Goal: Task Accomplishment & Management: Manage account settings

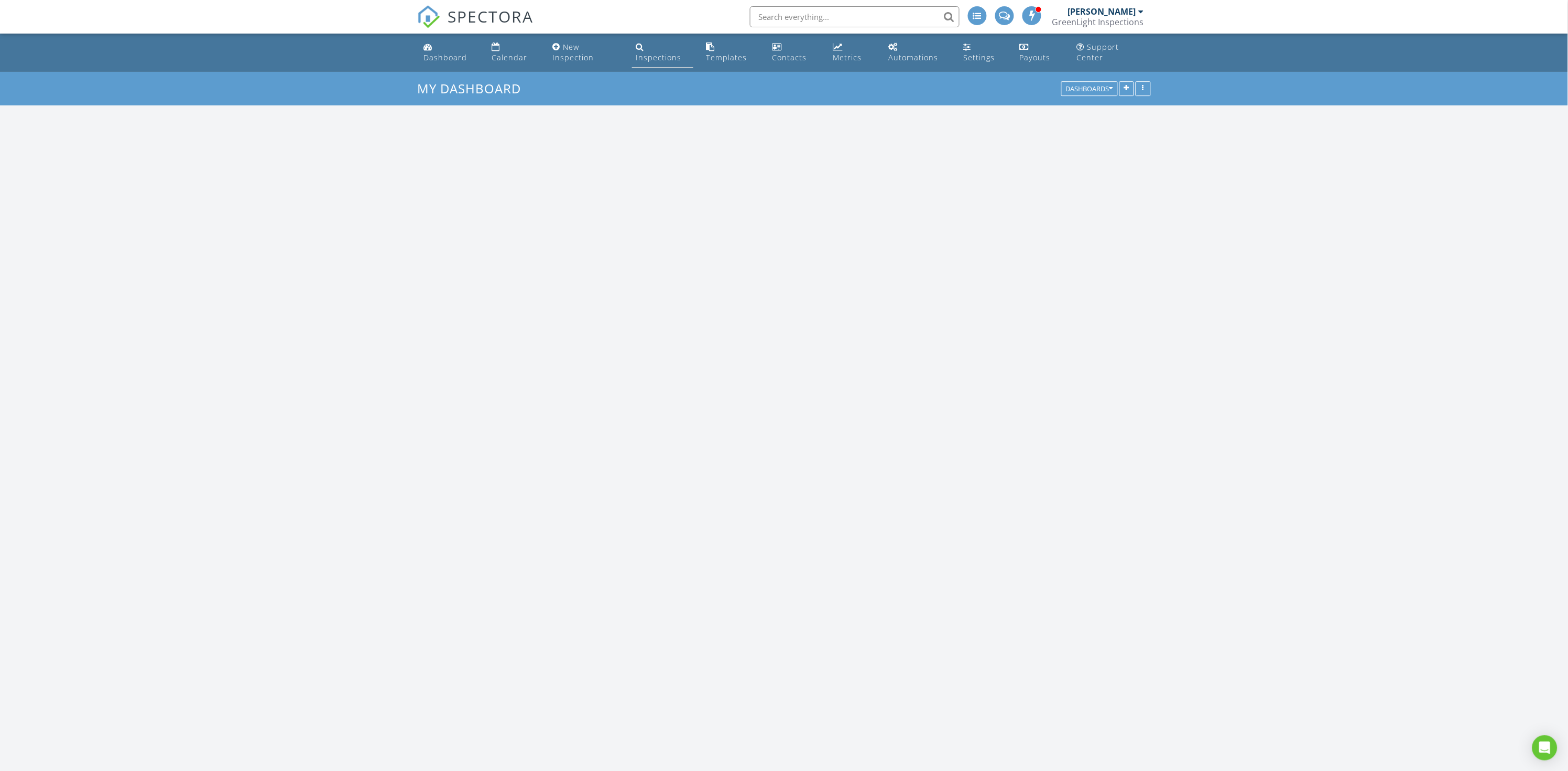
scroll to position [1217, 1569]
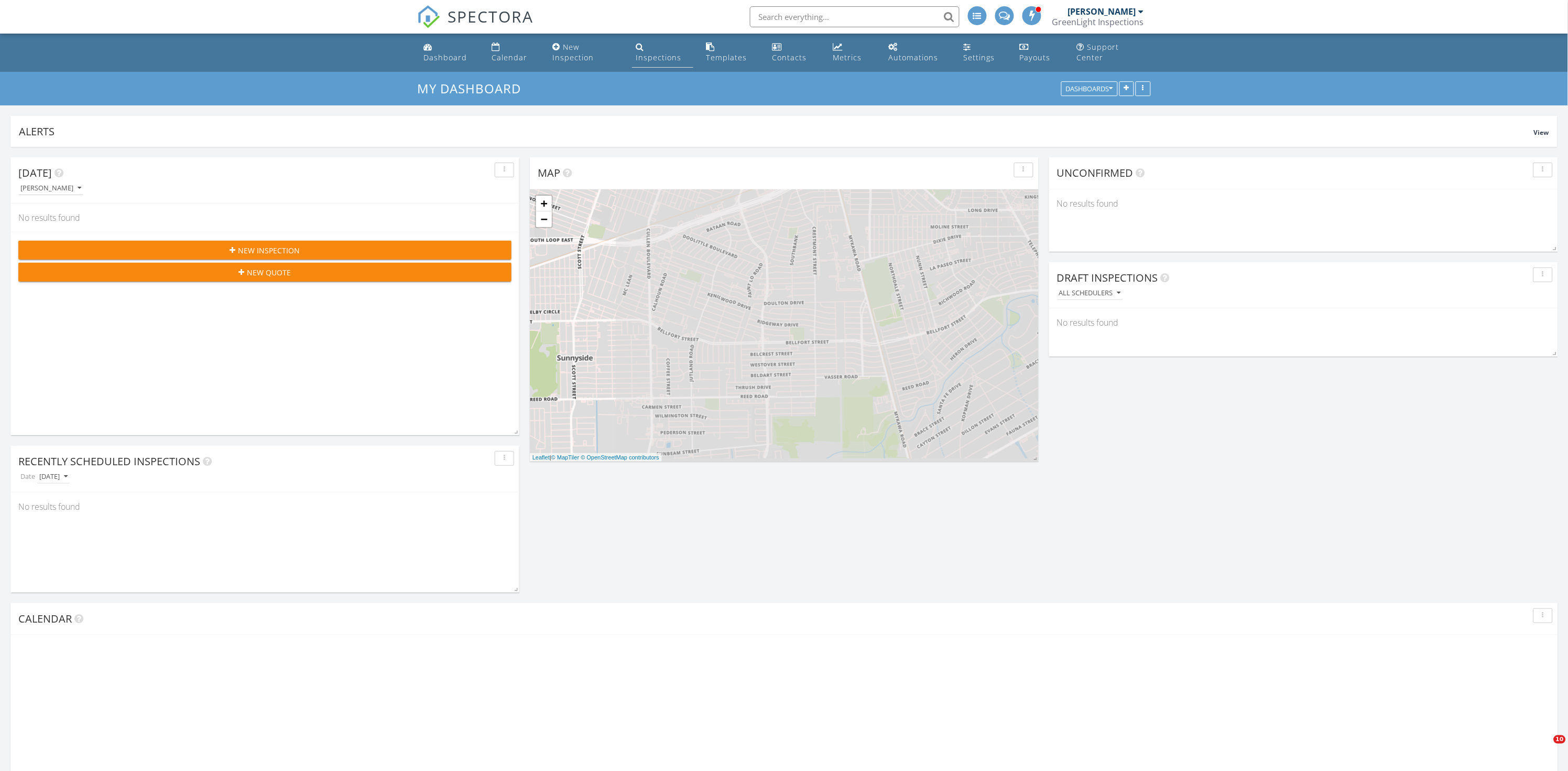
click at [637, 56] on div "Inspections" at bounding box center [658, 58] width 46 height 10
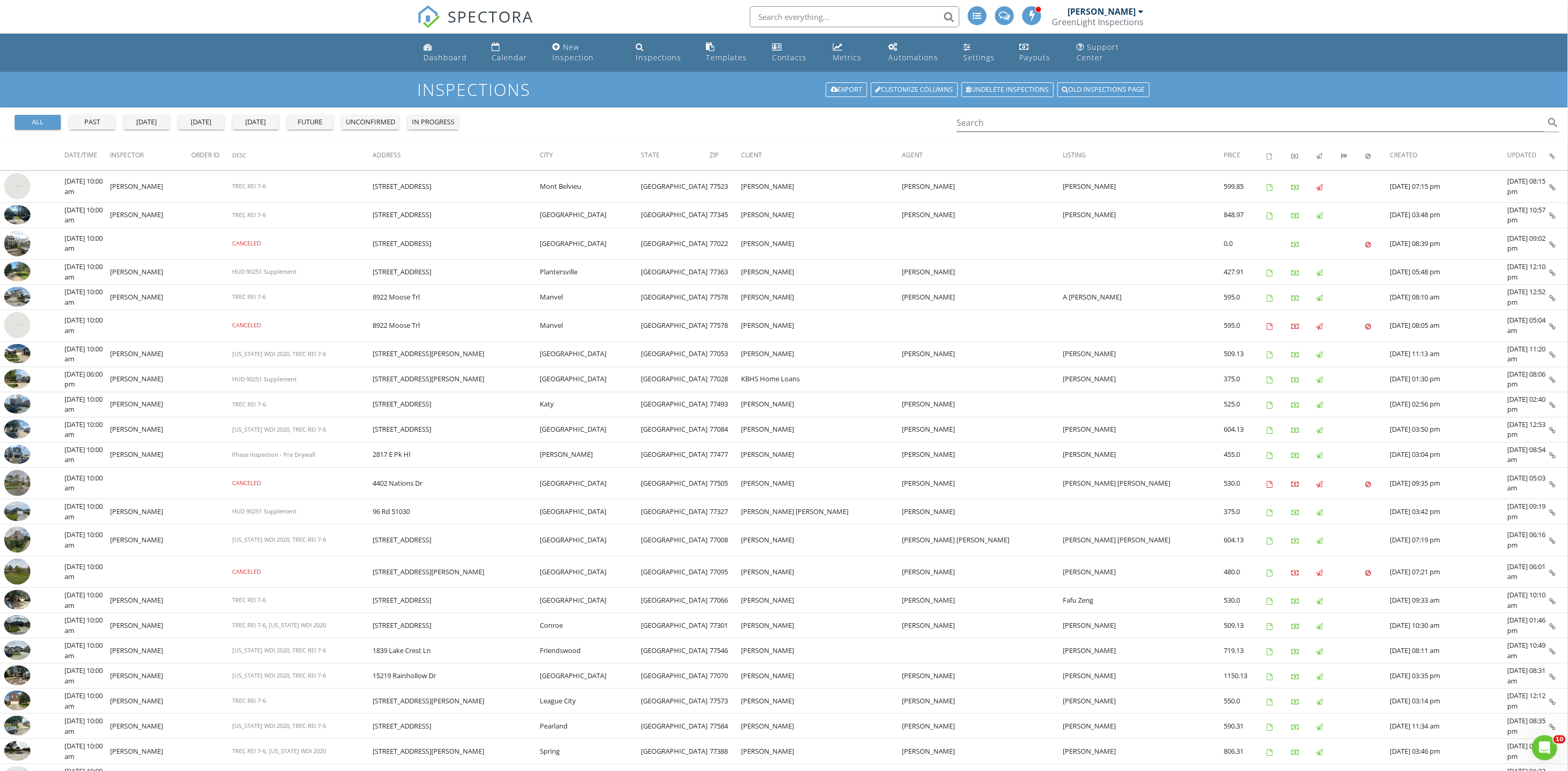
click at [94, 120] on div "past" at bounding box center [92, 122] width 38 height 11
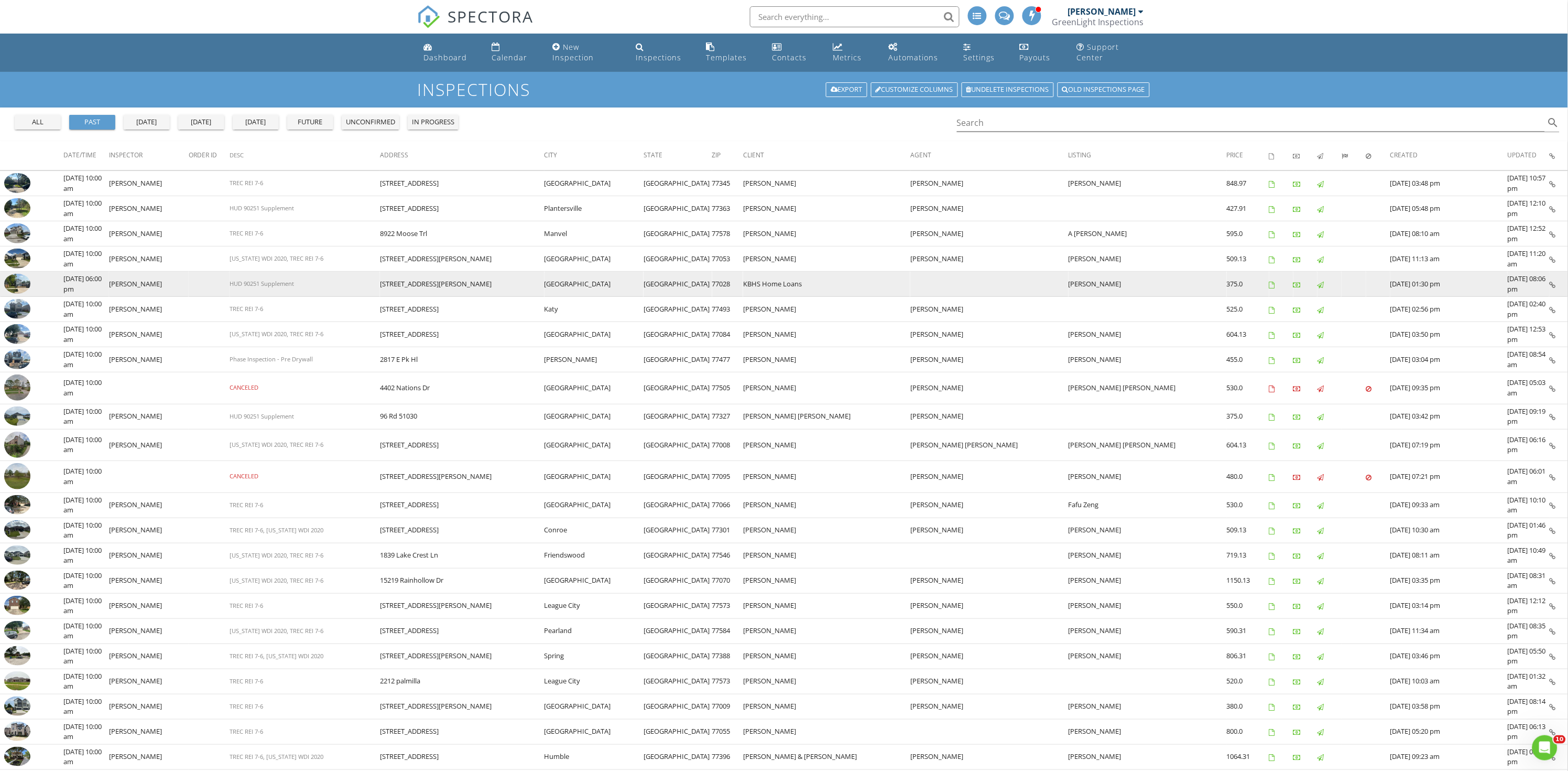
click at [34, 286] on td at bounding box center [31, 284] width 63 height 25
click at [21, 285] on img at bounding box center [18, 284] width 26 height 20
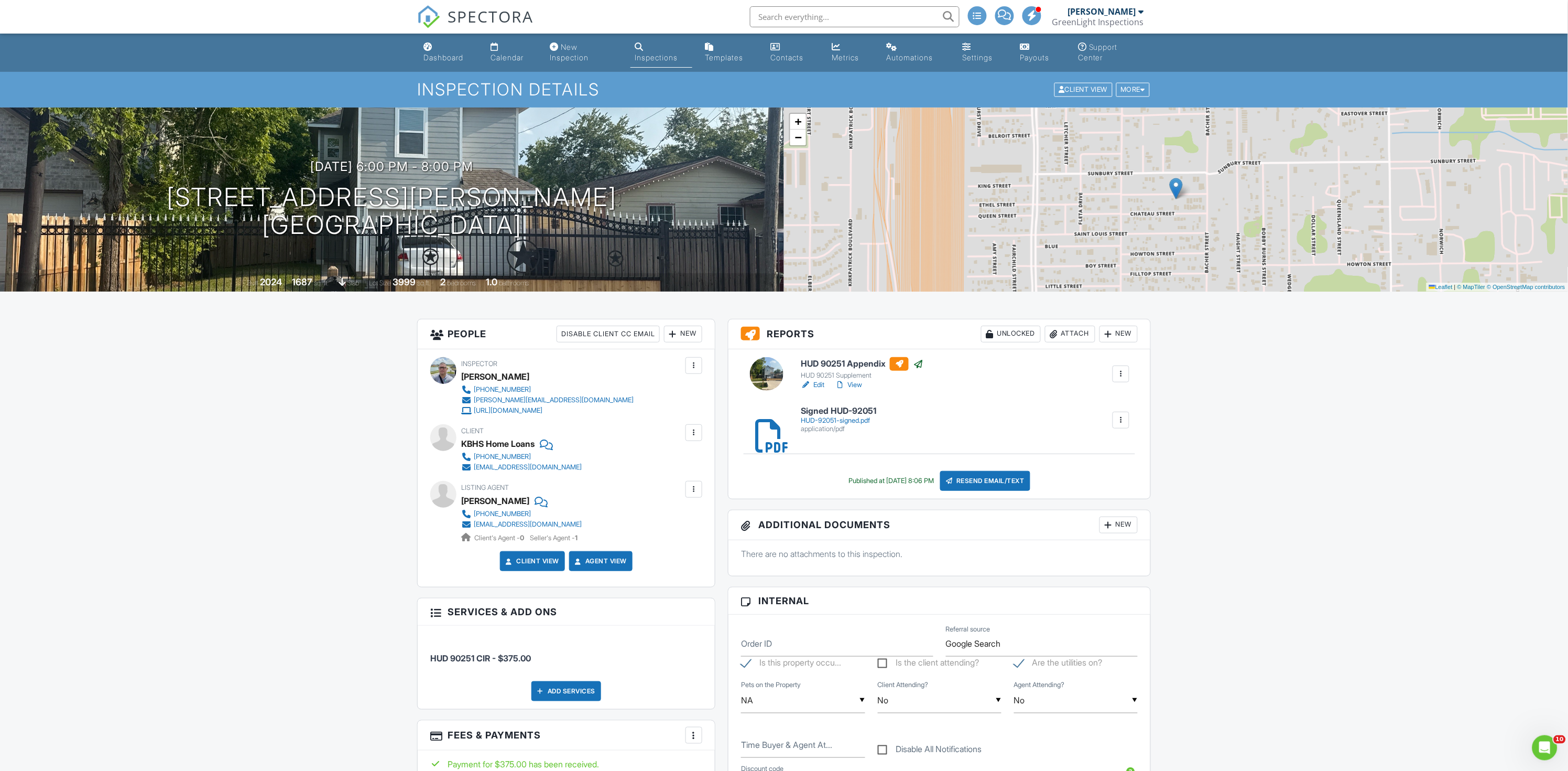
click at [822, 384] on link "Edit" at bounding box center [812, 385] width 24 height 11
